Goal: Task Accomplishment & Management: Manage account settings

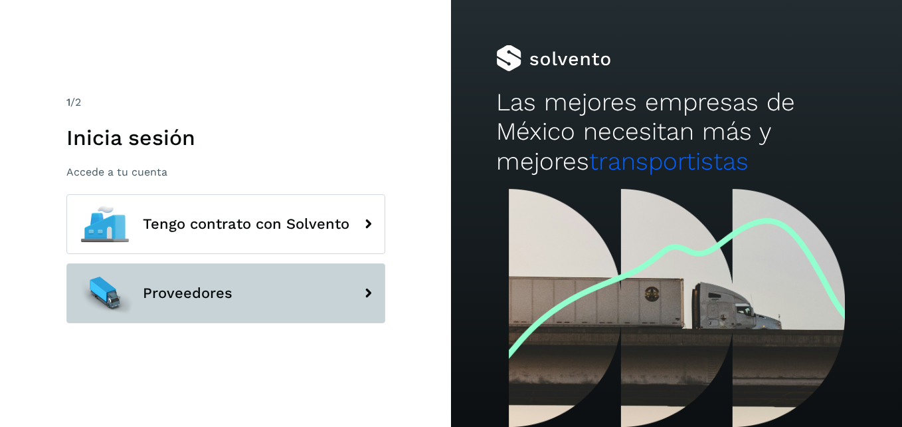
click at [282, 293] on button "Proveedores" at bounding box center [225, 293] width 319 height 60
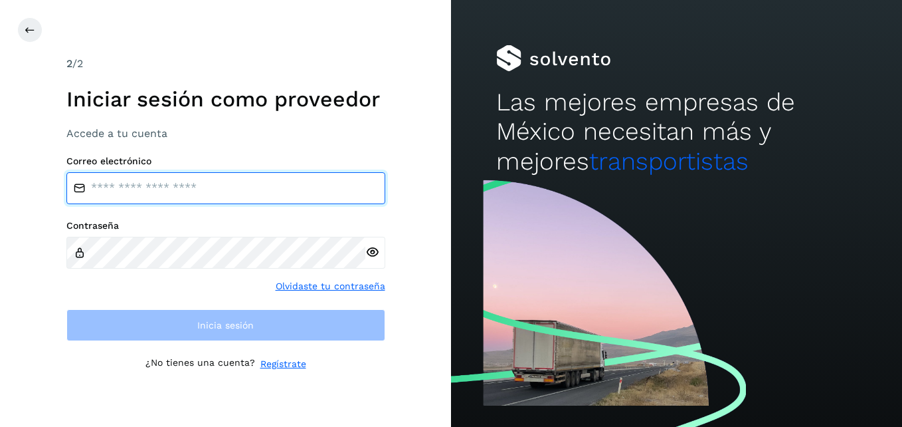
type input "**********"
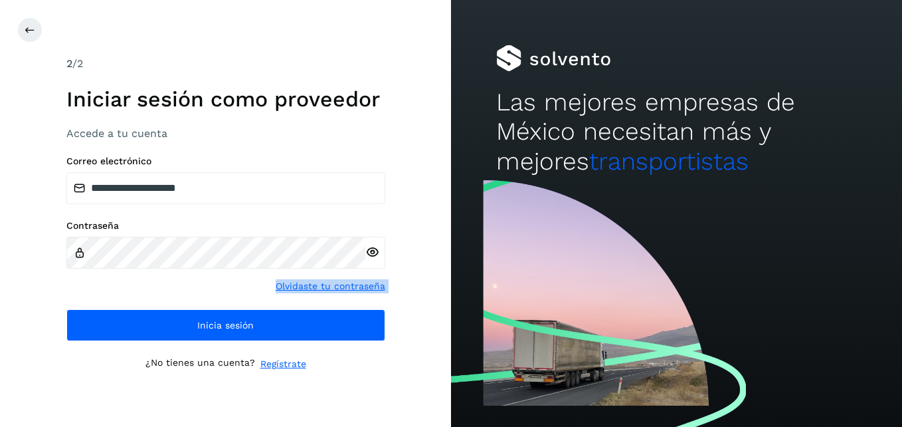
drag, startPoint x: 282, startPoint y: 301, endPoint x: 369, endPoint y: 254, distance: 99.6
click at [369, 254] on div "**********" at bounding box center [225, 247] width 319 height 185
click at [369, 254] on icon at bounding box center [372, 252] width 14 height 14
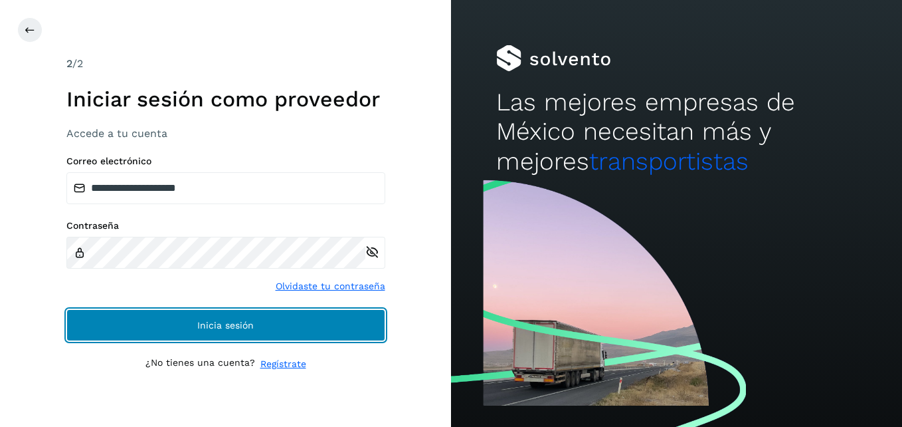
click at [335, 331] on button "Inicia sesión" at bounding box center [225, 325] width 319 height 32
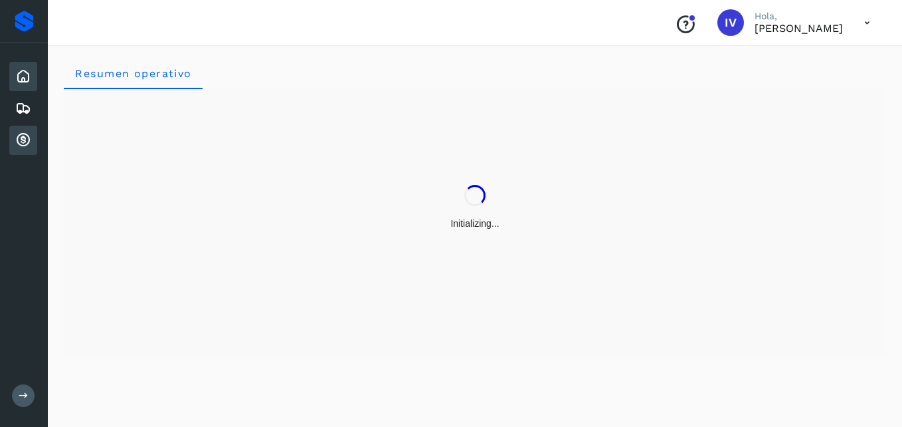
click at [29, 138] on icon at bounding box center [23, 140] width 16 height 16
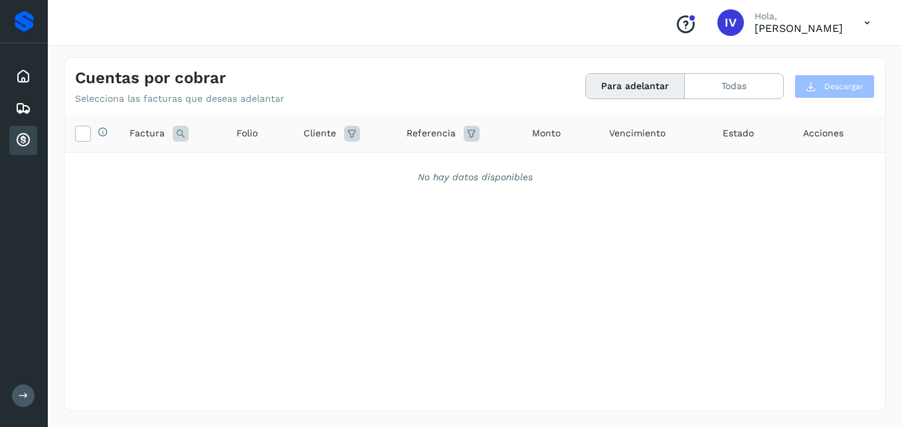
click at [29, 138] on icon at bounding box center [23, 140] width 16 height 16
click at [744, 83] on button "Todas" at bounding box center [734, 86] width 98 height 25
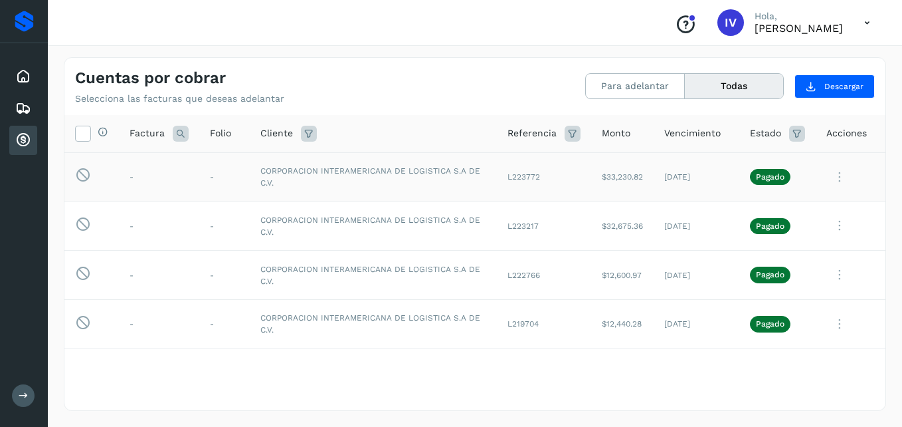
click at [832, 175] on icon at bounding box center [840, 176] width 27 height 27
click at [562, 185] on div at bounding box center [451, 213] width 902 height 427
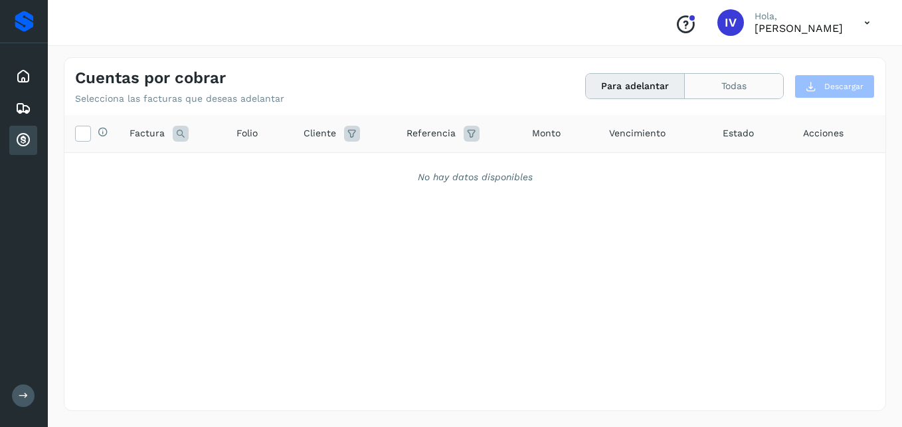
click at [755, 92] on button "Todas" at bounding box center [734, 86] width 98 height 25
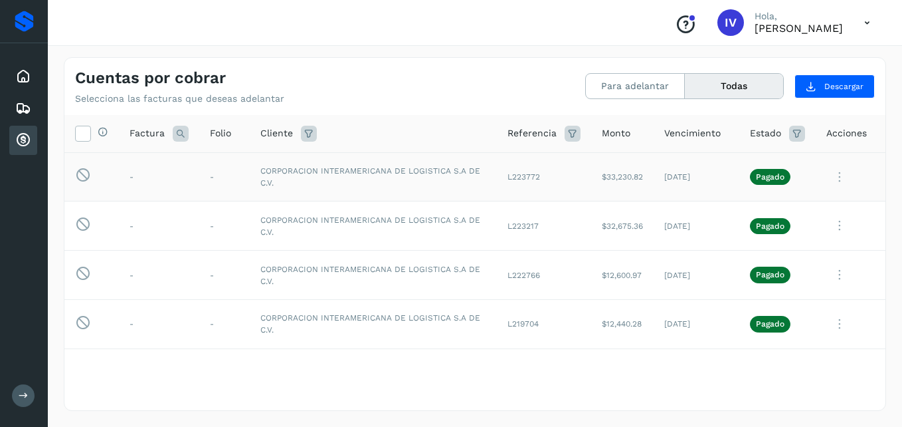
click at [833, 183] on icon at bounding box center [840, 176] width 27 height 27
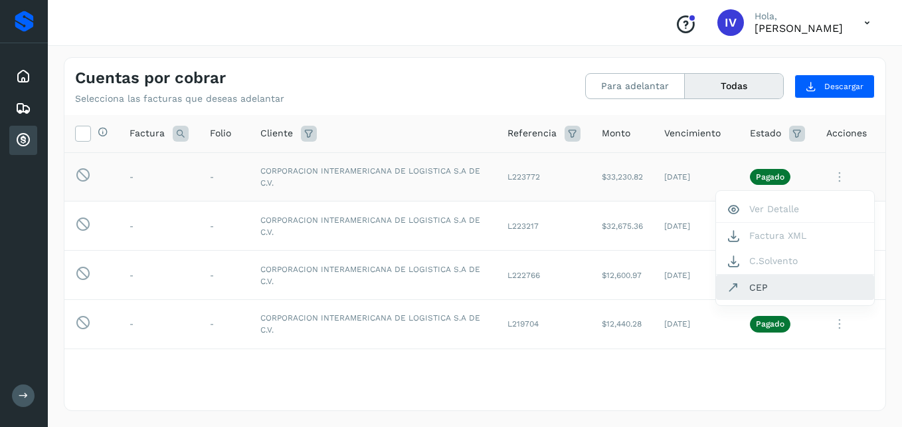
click at [745, 290] on button "CEP" at bounding box center [795, 286] width 158 height 25
